Goal: Task Accomplishment & Management: Manage account settings

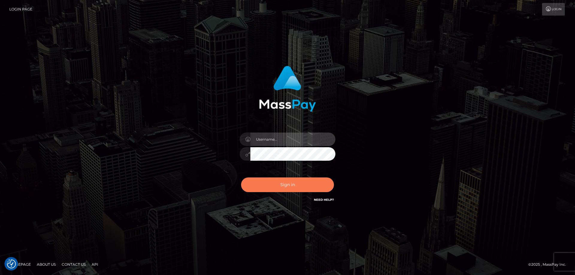
type input "tinekeb"
click at [287, 185] on button "Sign in" at bounding box center [287, 184] width 93 height 15
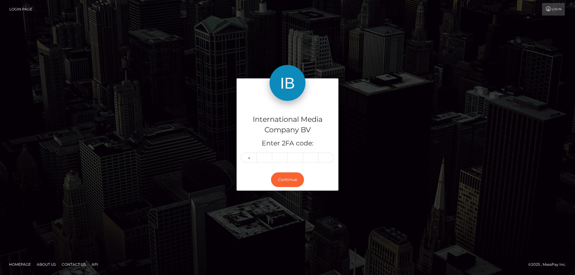
type input "3"
type input "0"
type input "2"
type input "5"
type input "2"
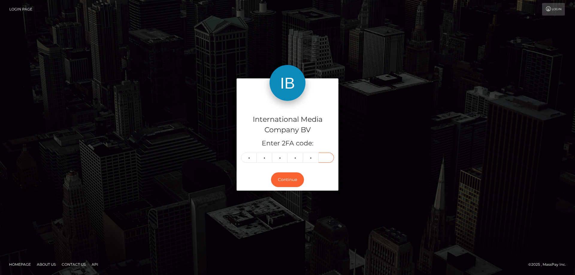
type input "5"
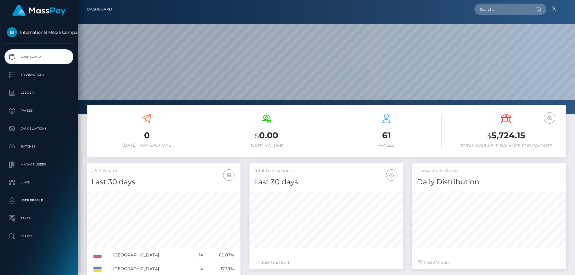
scroll to position [106, 154]
click at [33, 75] on p "Transactions" at bounding box center [39, 74] width 64 height 9
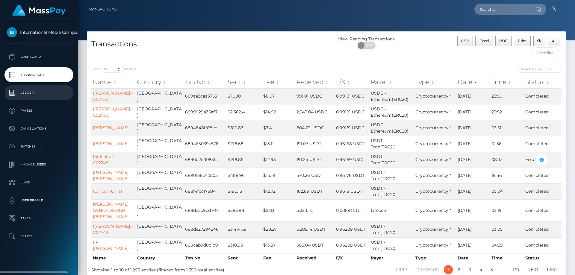
click at [27, 92] on p "Ledger" at bounding box center [39, 92] width 64 height 9
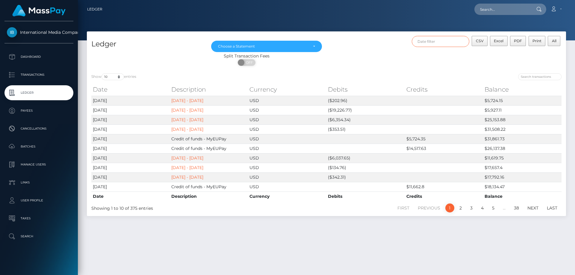
click at [441, 41] on input "text" at bounding box center [440, 41] width 58 height 11
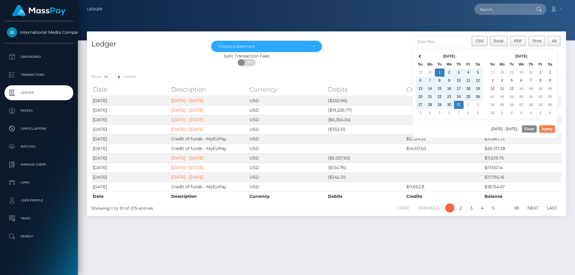
click at [544, 127] on button "Apply" at bounding box center [547, 128] width 16 height 7
type input "07/01/2025 - 07/31/2025"
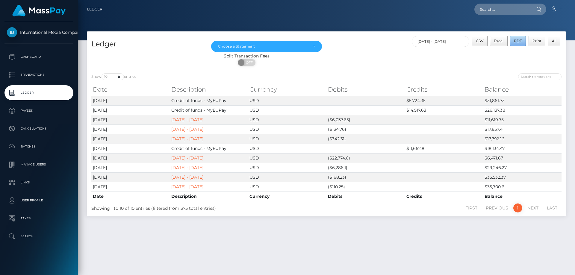
click at [519, 39] on span "PDF" at bounding box center [517, 41] width 8 height 4
click at [27, 111] on p "Payees" at bounding box center [39, 110] width 64 height 9
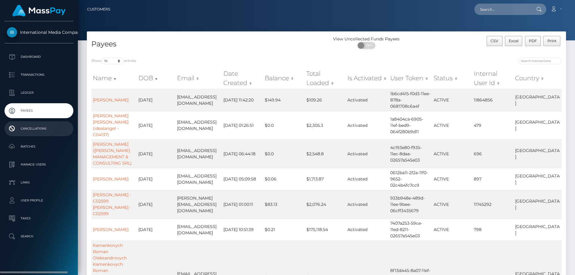
click at [31, 128] on p "Cancellations" at bounding box center [39, 128] width 64 height 9
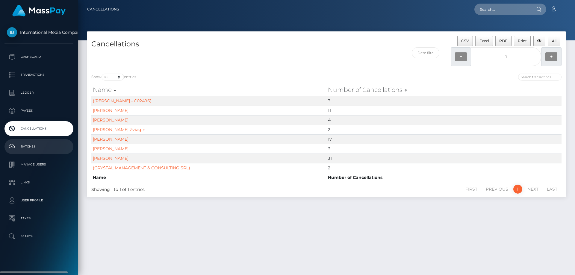
click at [26, 146] on p "Batches" at bounding box center [39, 146] width 64 height 9
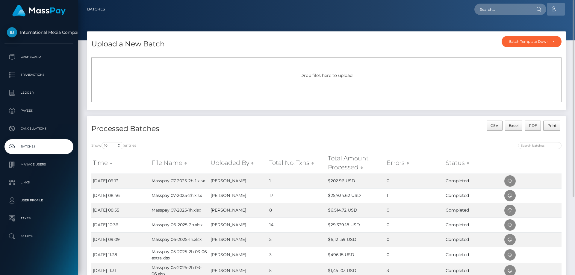
click at [556, 7] on icon at bounding box center [553, 9] width 6 height 5
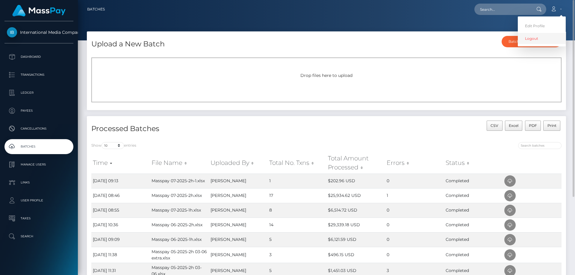
click at [535, 40] on link "Logout" at bounding box center [541, 38] width 48 height 11
